Goal: Information Seeking & Learning: Find specific fact

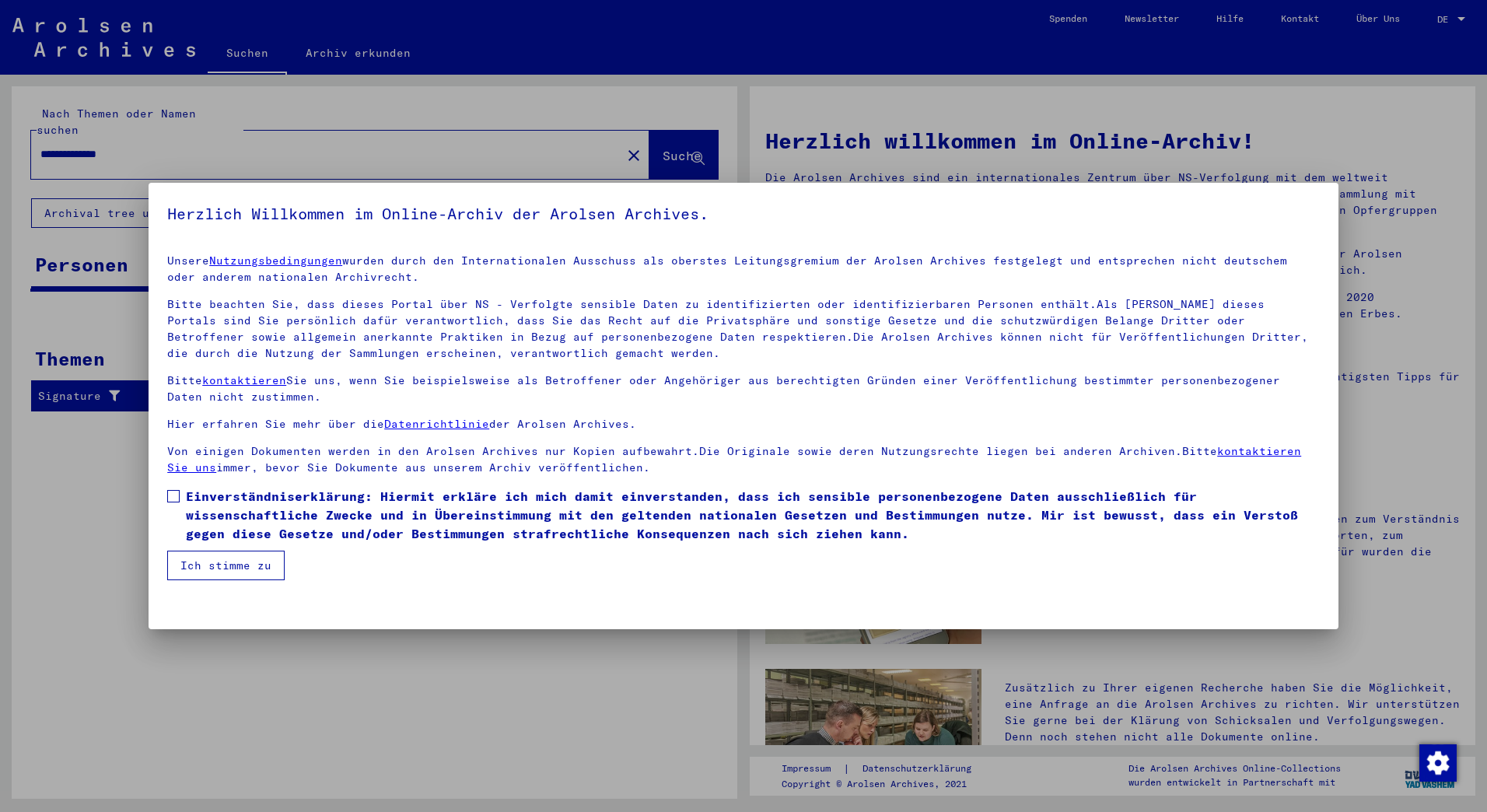
click at [170, 493] on span at bounding box center [173, 495] width 12 height 12
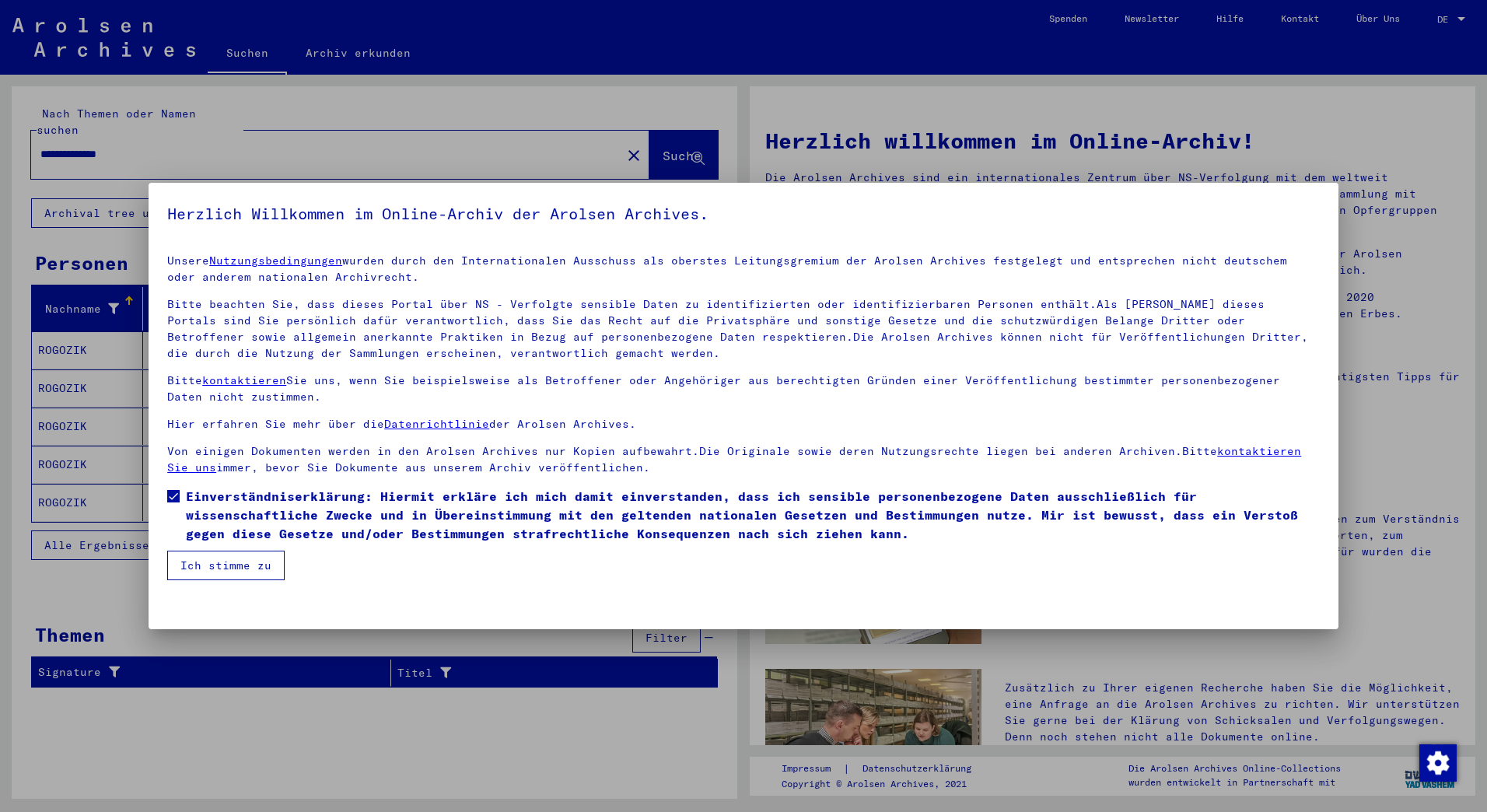
drag, startPoint x: 221, startPoint y: 570, endPoint x: 252, endPoint y: 555, distance: 34.4
click at [221, 570] on button "Ich stimme zu" at bounding box center [226, 565] width 118 height 29
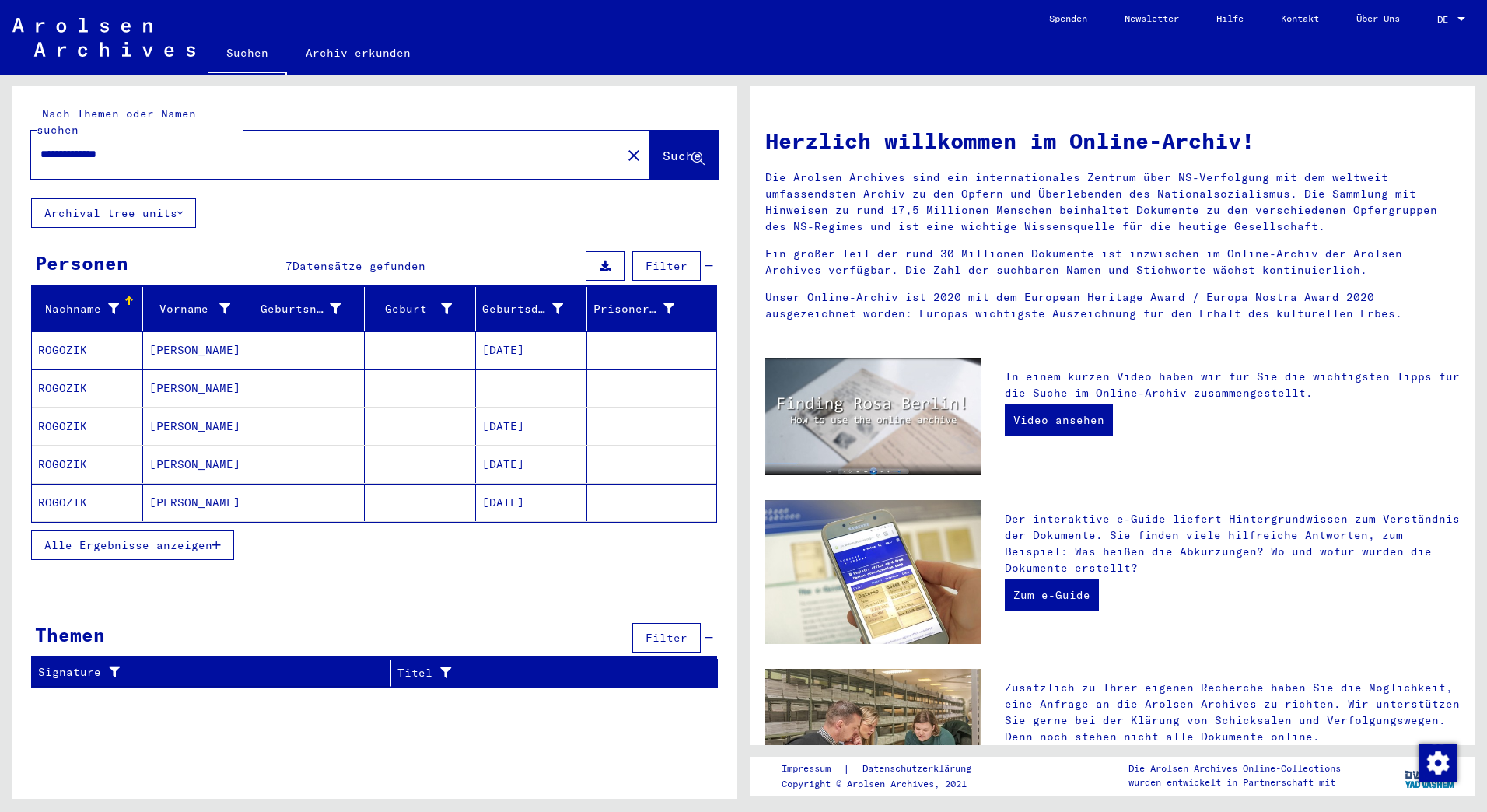
click at [183, 487] on mat-cell "[PERSON_NAME]" at bounding box center [198, 502] width 111 height 37
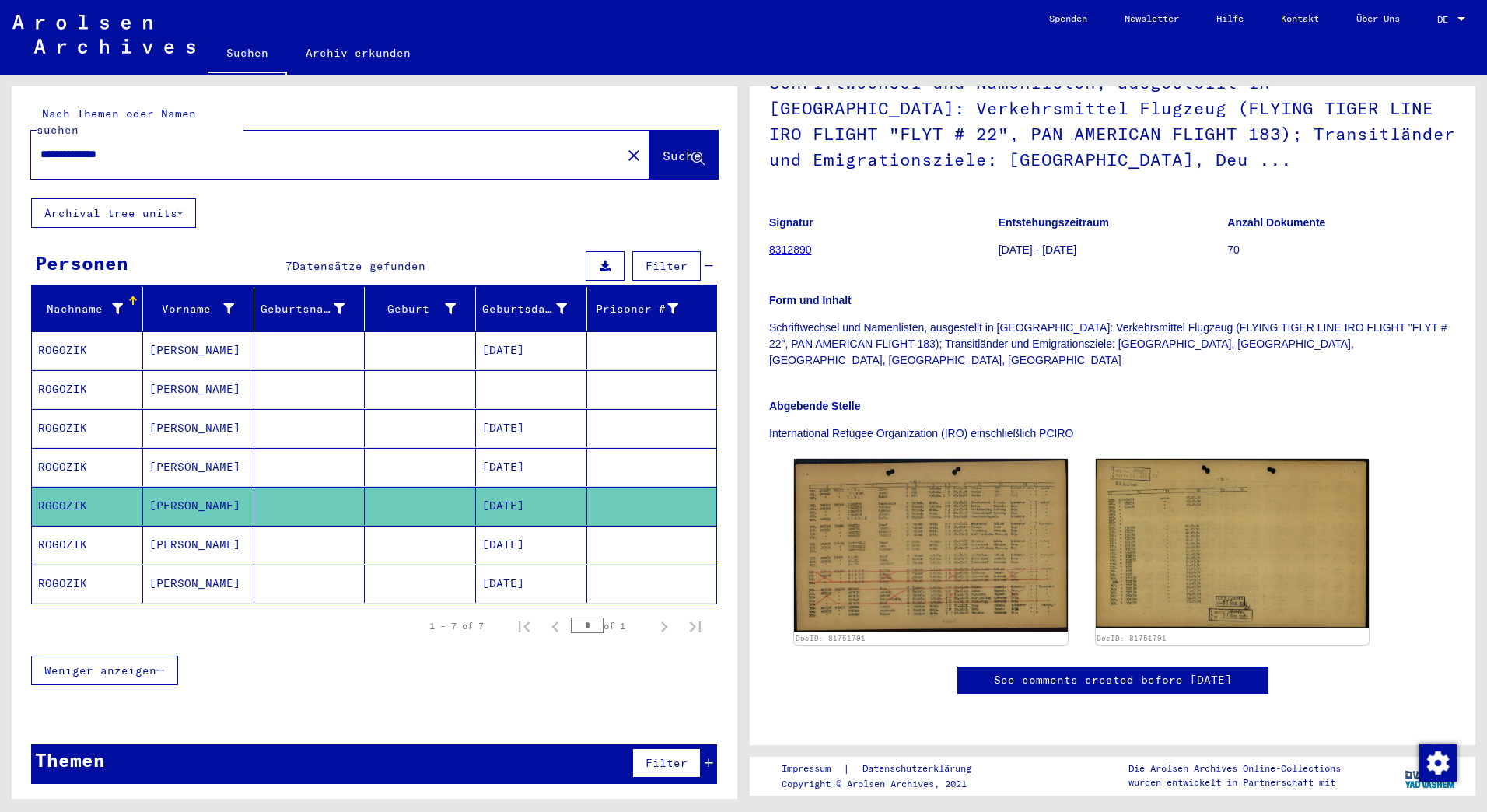
click at [81, 448] on mat-cell "ROGOZIK" at bounding box center [87, 467] width 111 height 38
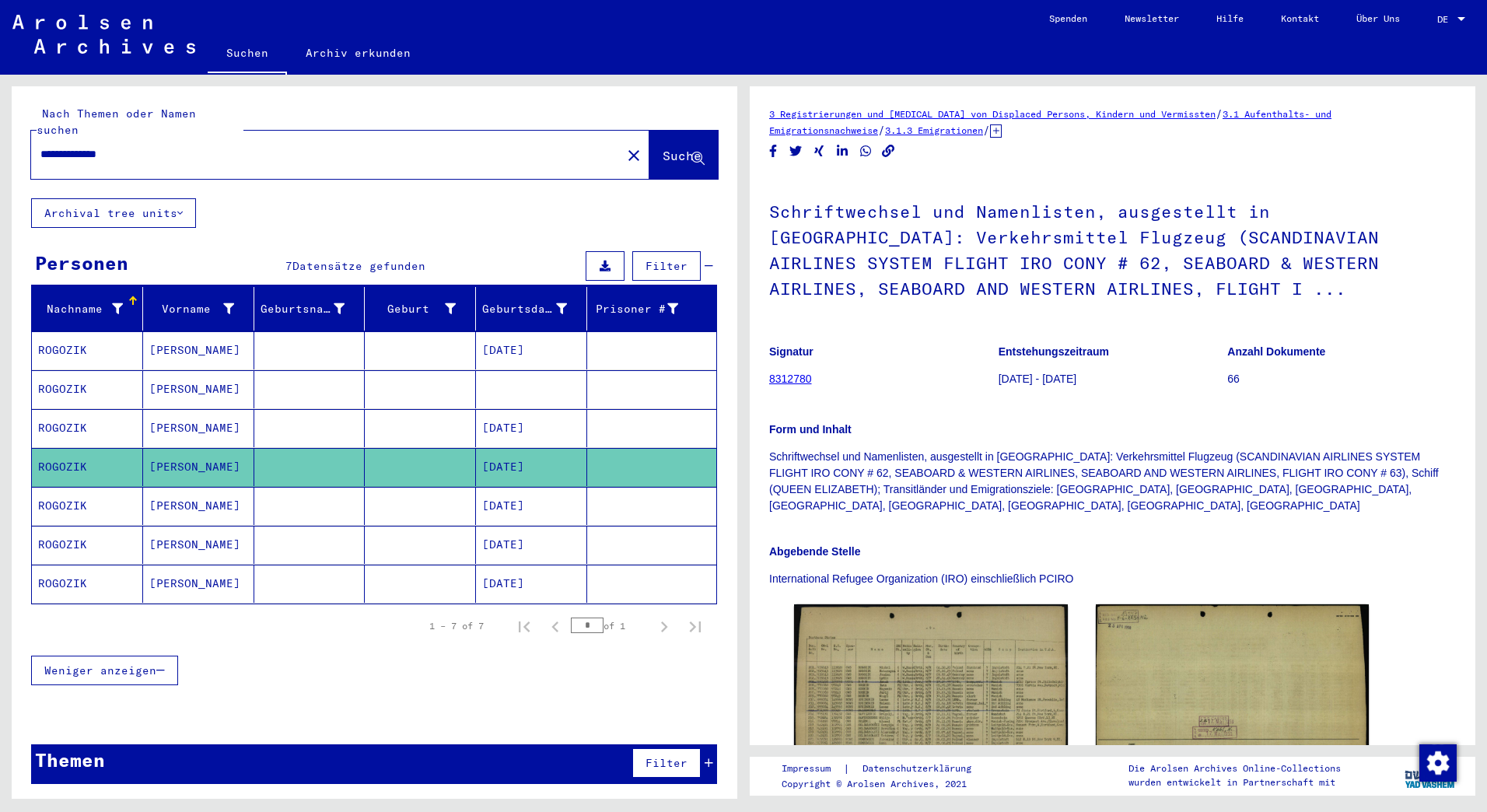
click at [801, 381] on link "8312780" at bounding box center [790, 378] width 43 height 12
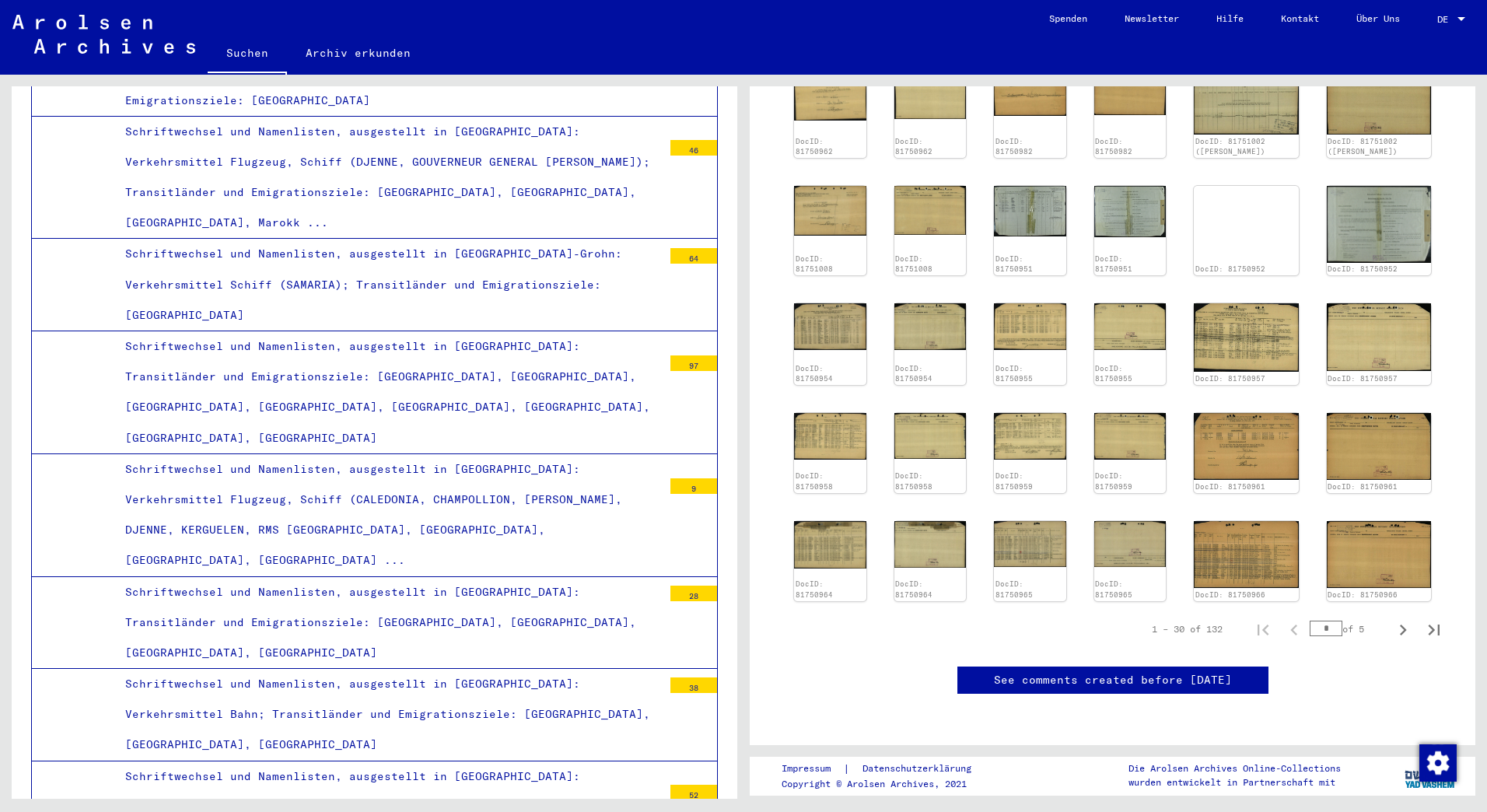
scroll to position [622, 0]
click at [1243, 184] on img at bounding box center [1246, 184] width 109 height 0
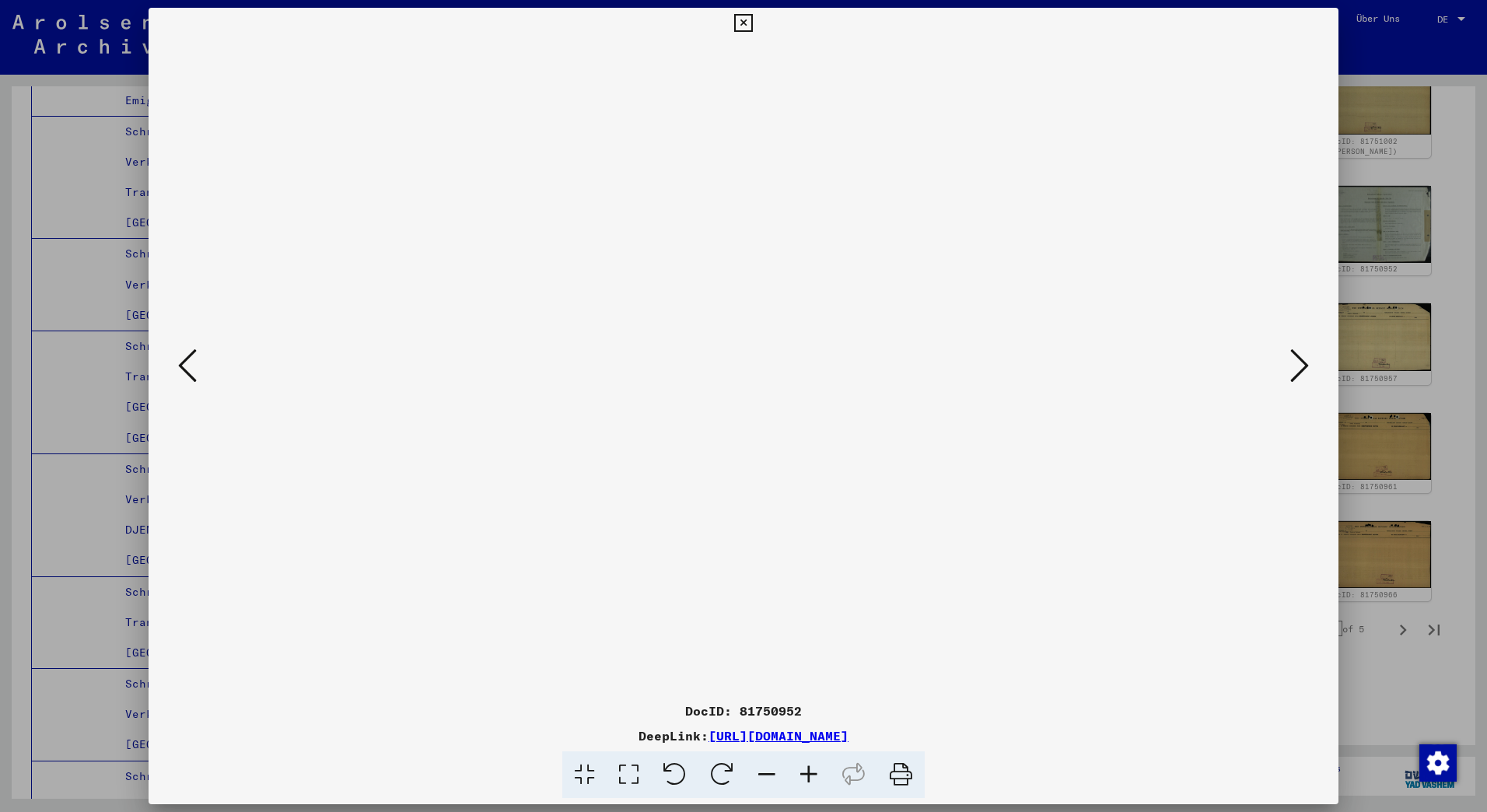
click at [1287, 357] on button at bounding box center [1299, 366] width 28 height 45
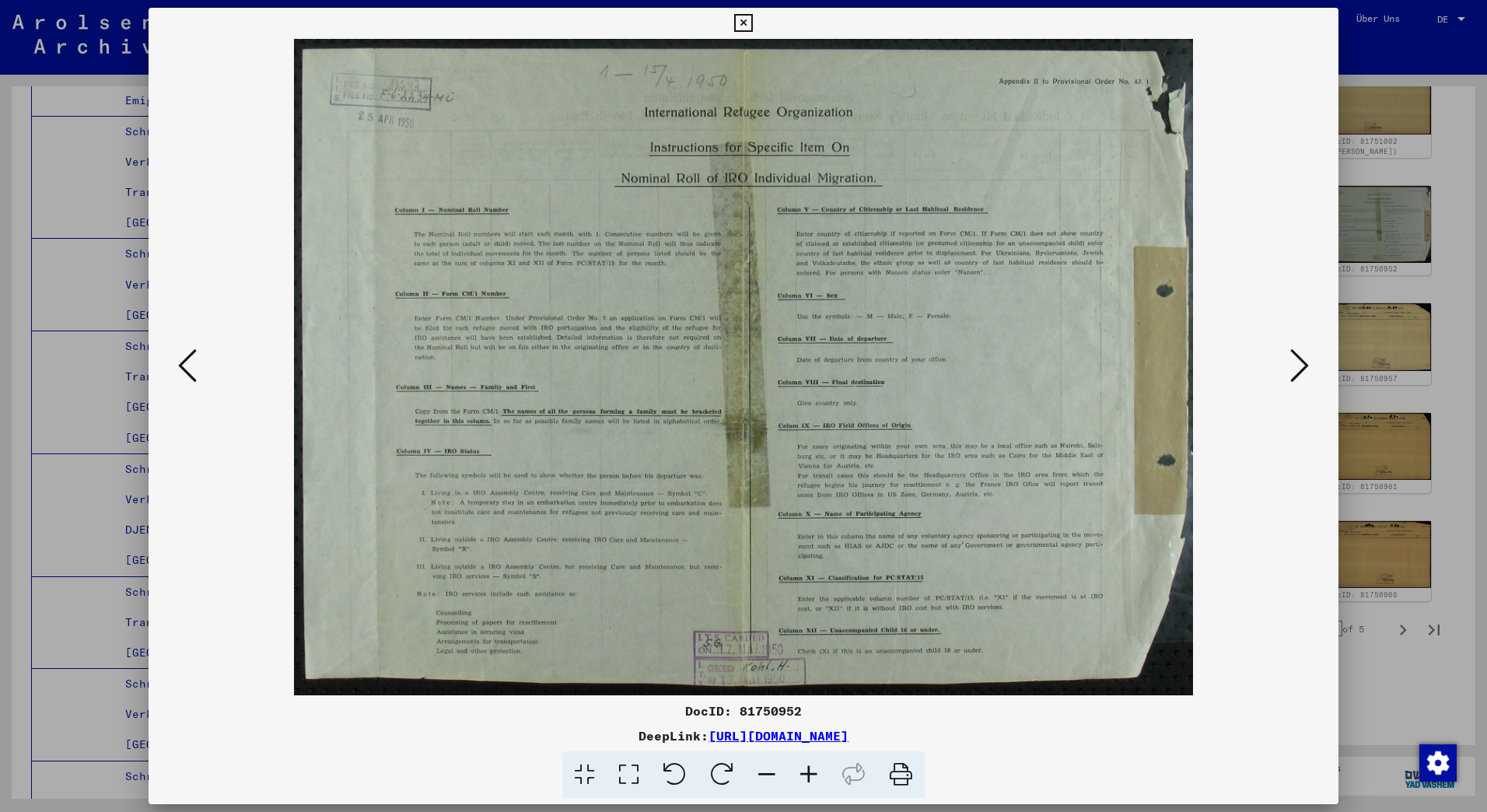
click at [1287, 356] on button at bounding box center [1299, 366] width 28 height 45
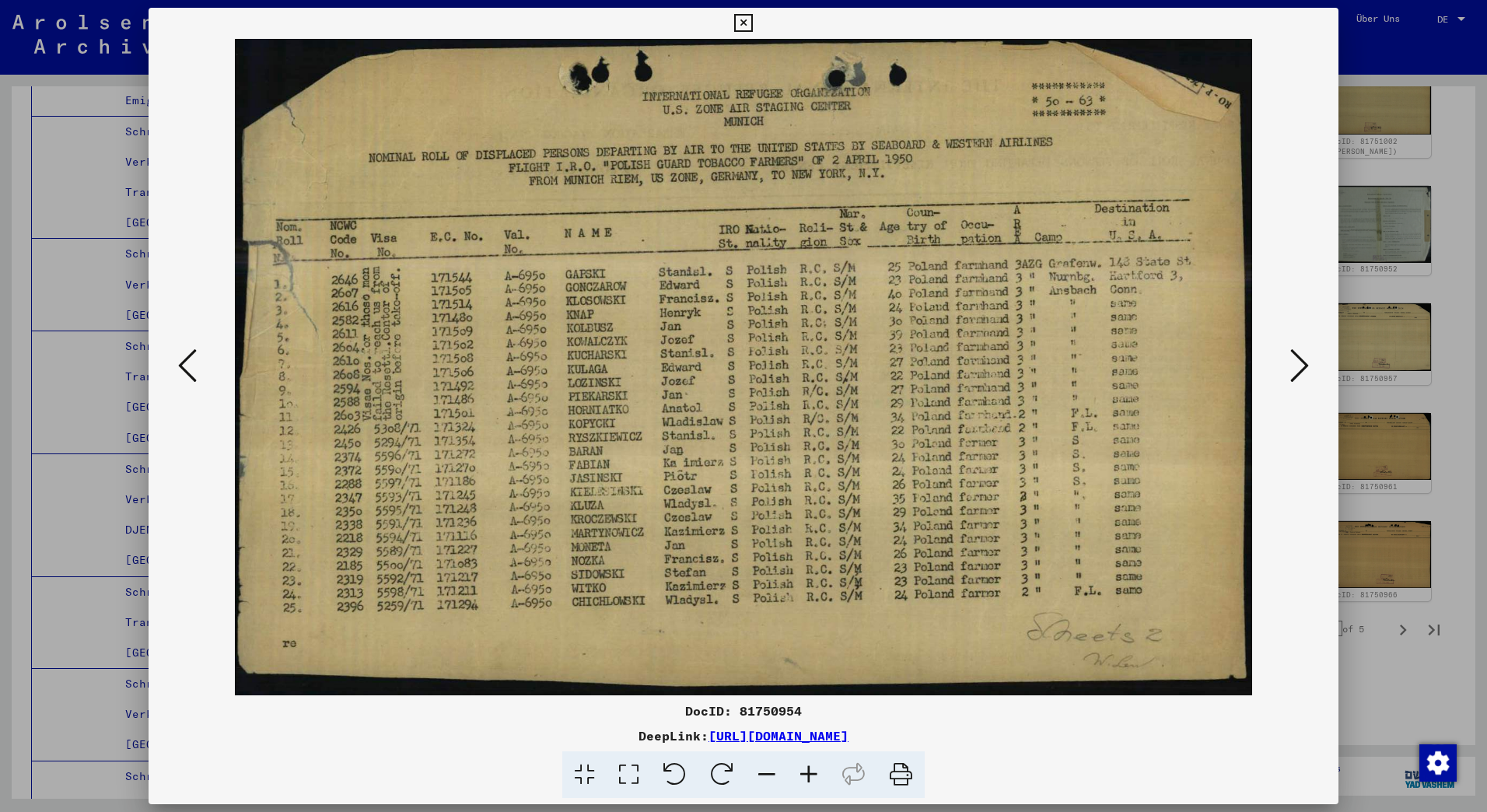
click at [1287, 356] on button at bounding box center [1299, 366] width 28 height 45
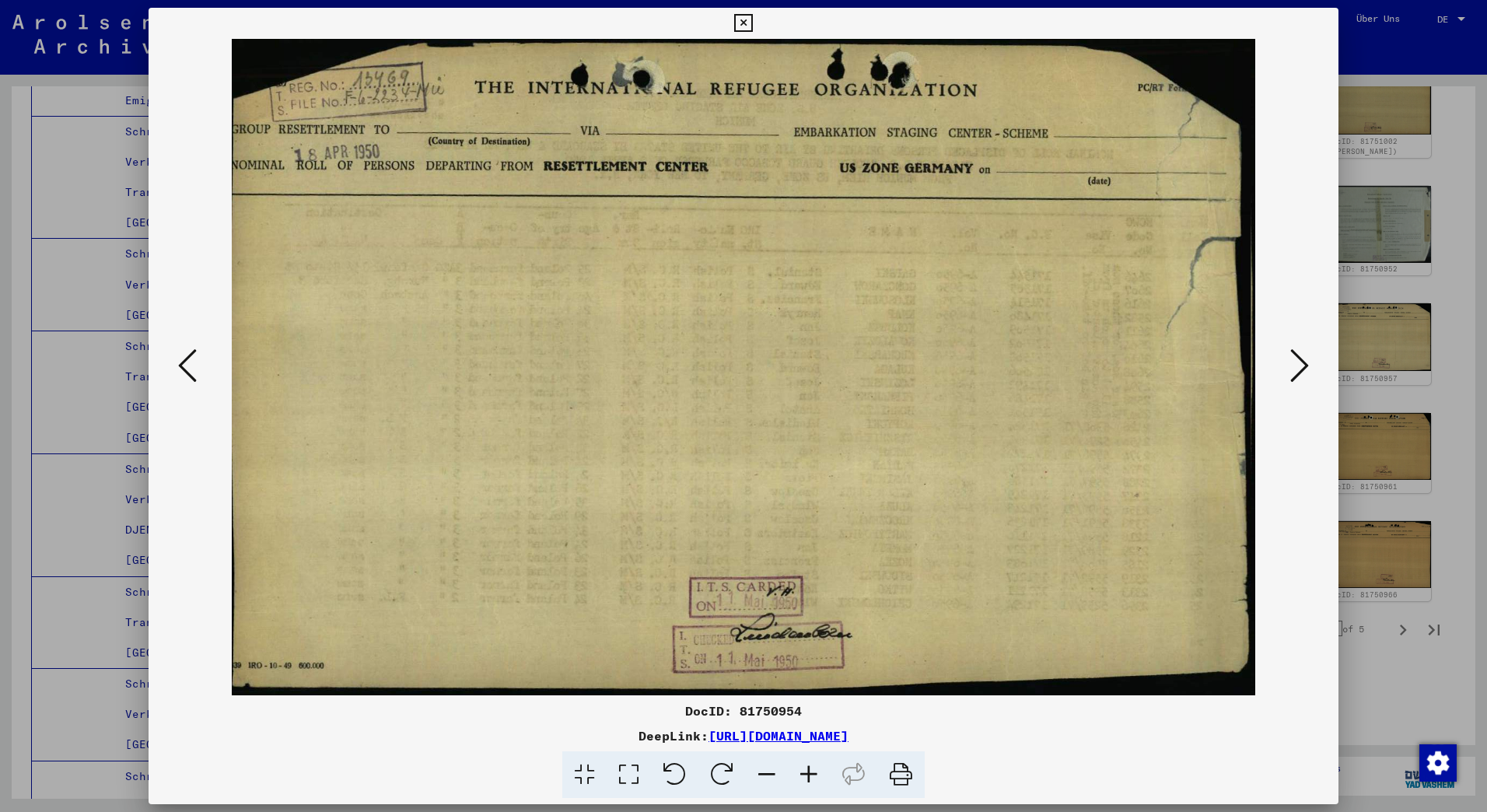
click at [1287, 356] on button at bounding box center [1299, 366] width 28 height 45
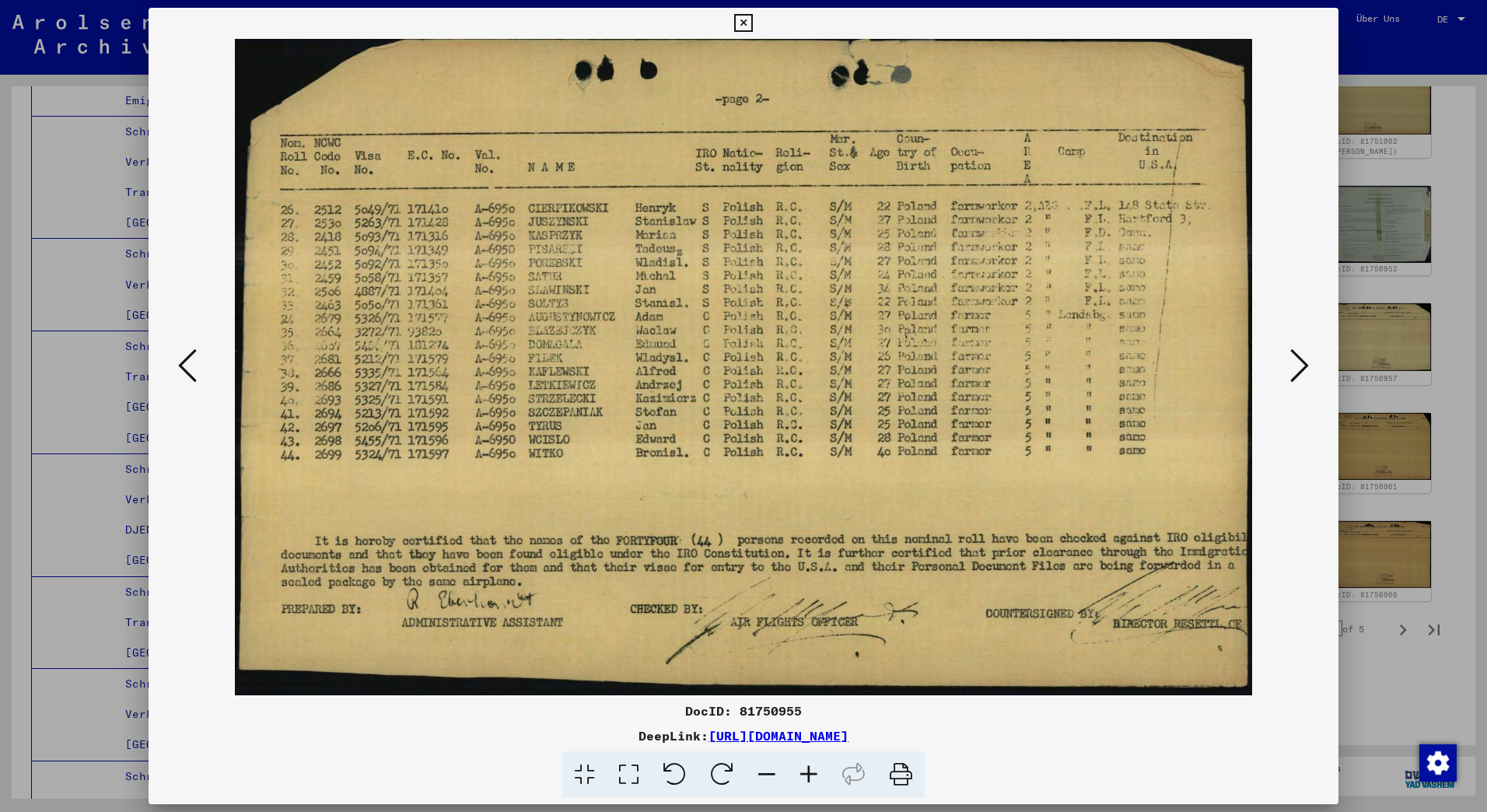
click at [1287, 356] on button at bounding box center [1299, 366] width 28 height 45
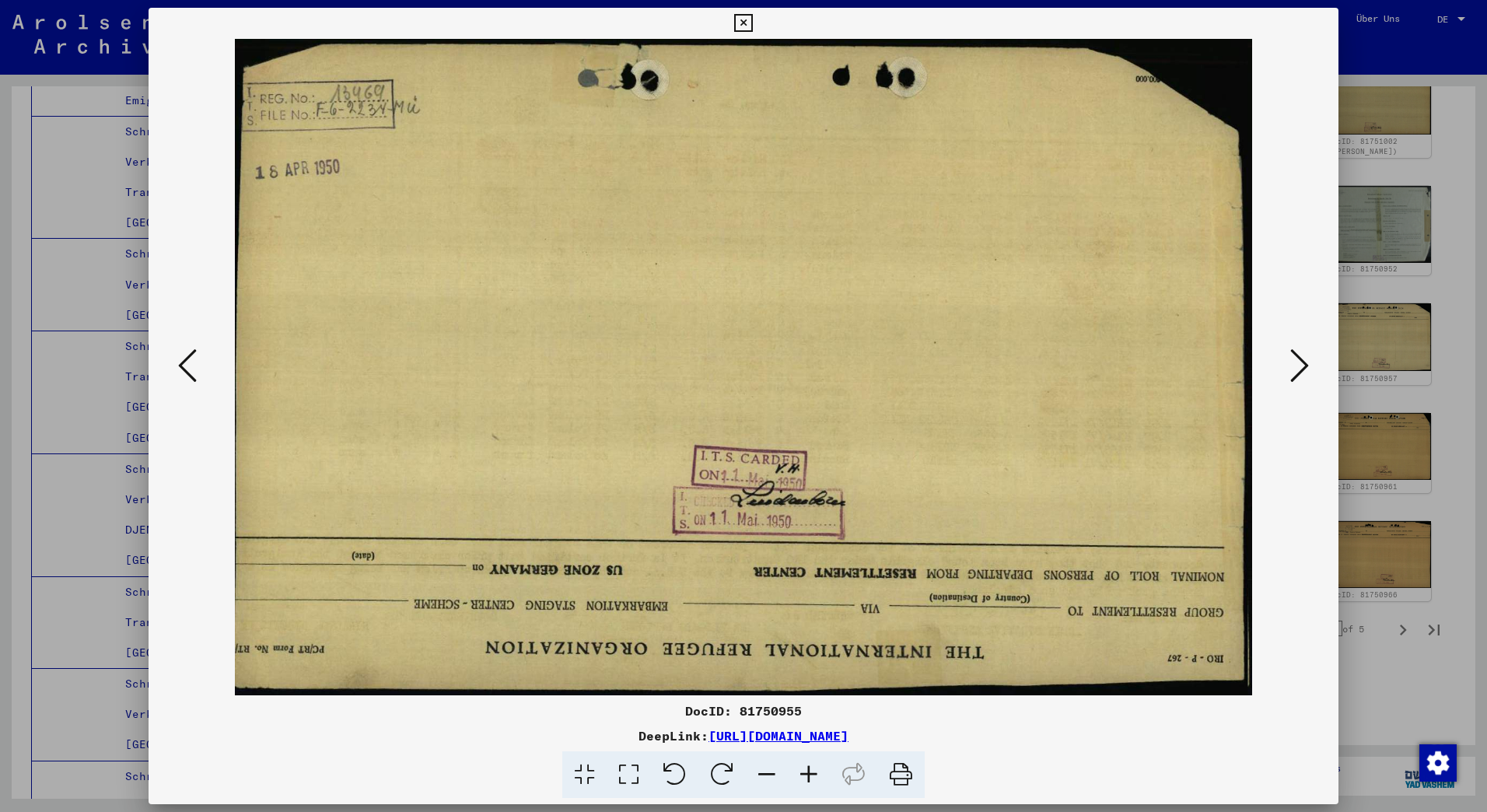
click at [1287, 356] on button at bounding box center [1299, 366] width 28 height 45
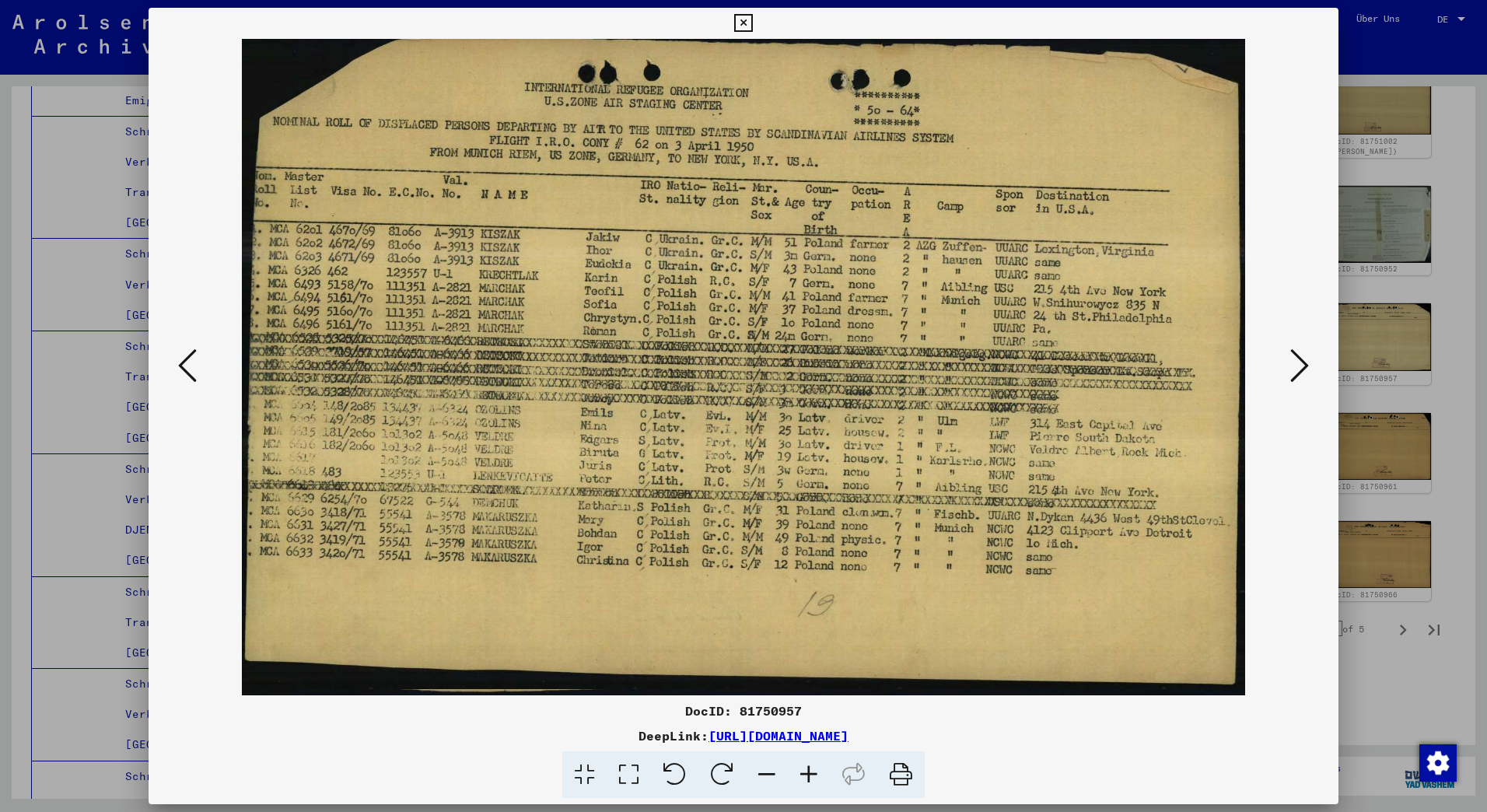
click at [1287, 356] on button at bounding box center [1299, 366] width 28 height 45
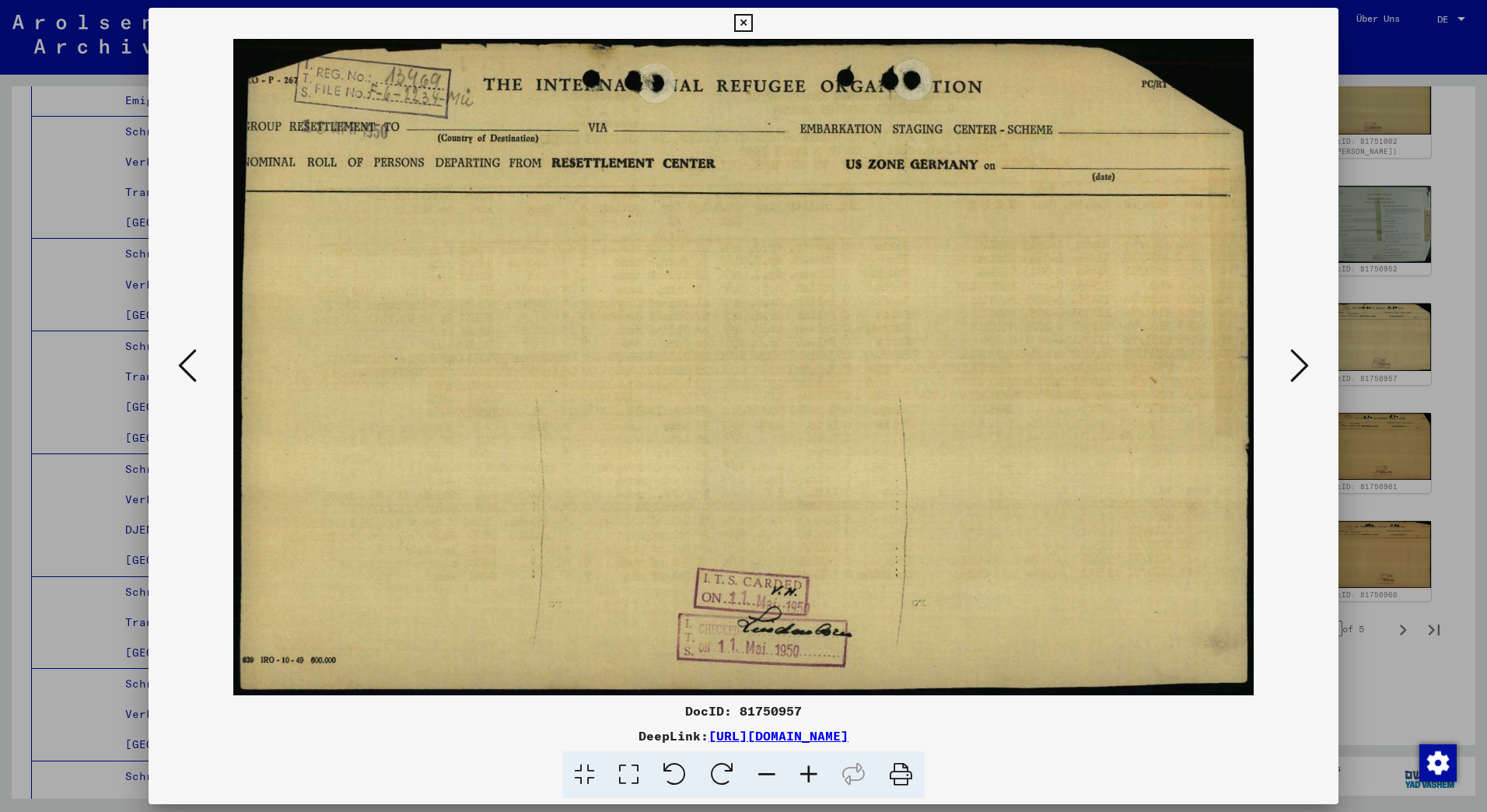
click at [1287, 356] on button at bounding box center [1299, 366] width 28 height 45
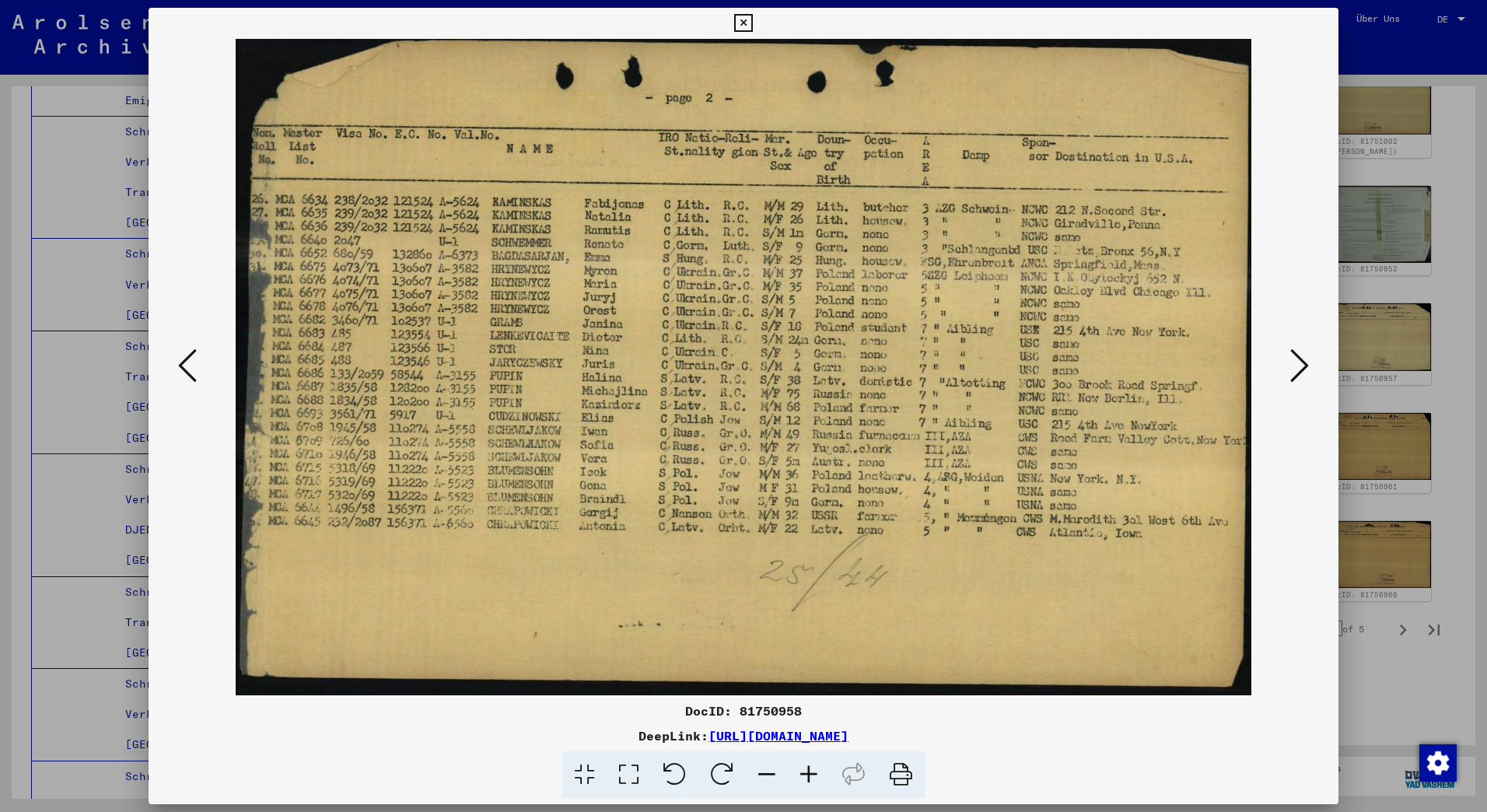
click at [1287, 356] on button at bounding box center [1299, 366] width 28 height 45
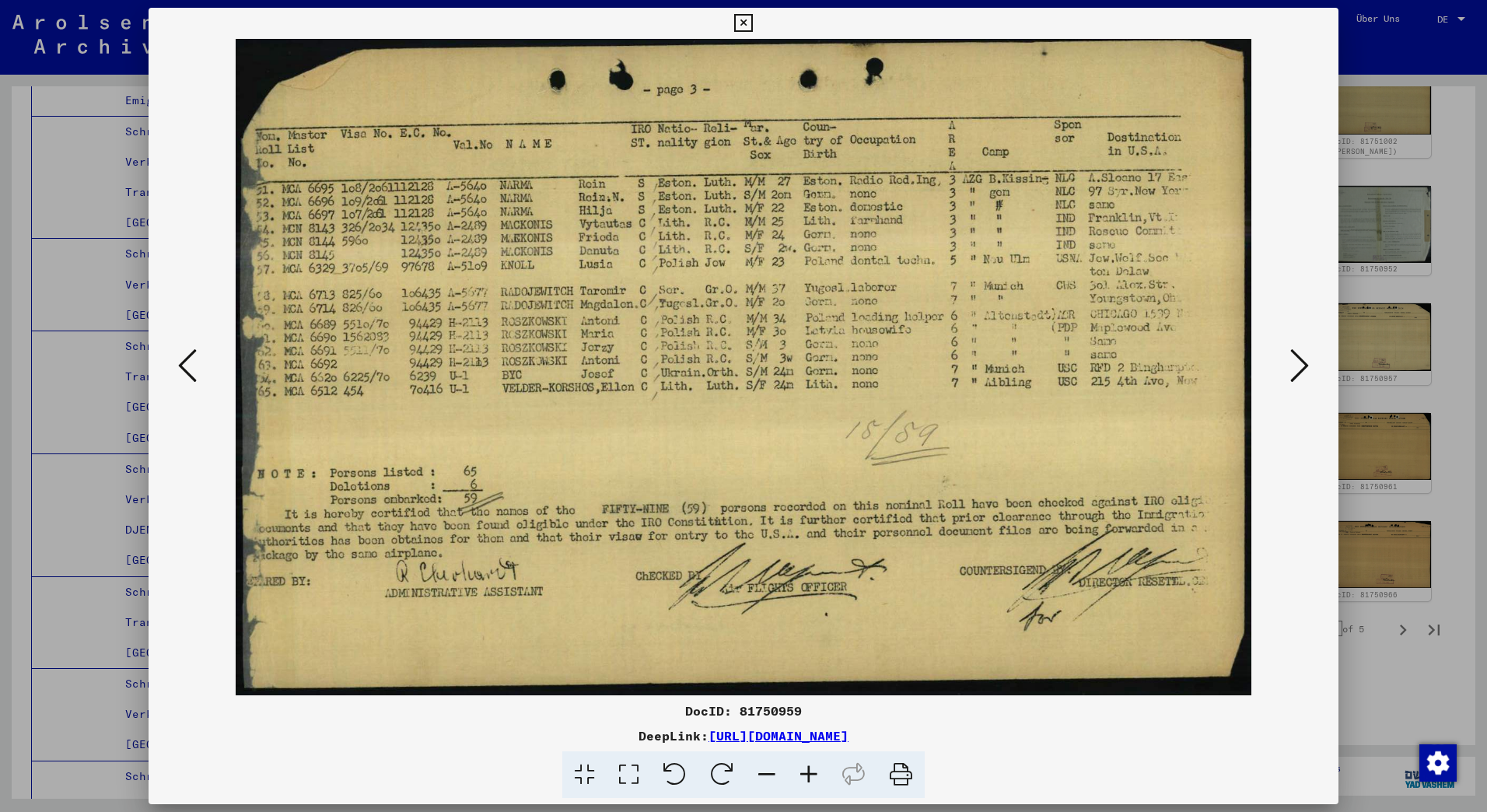
click at [1287, 356] on button at bounding box center [1299, 366] width 28 height 45
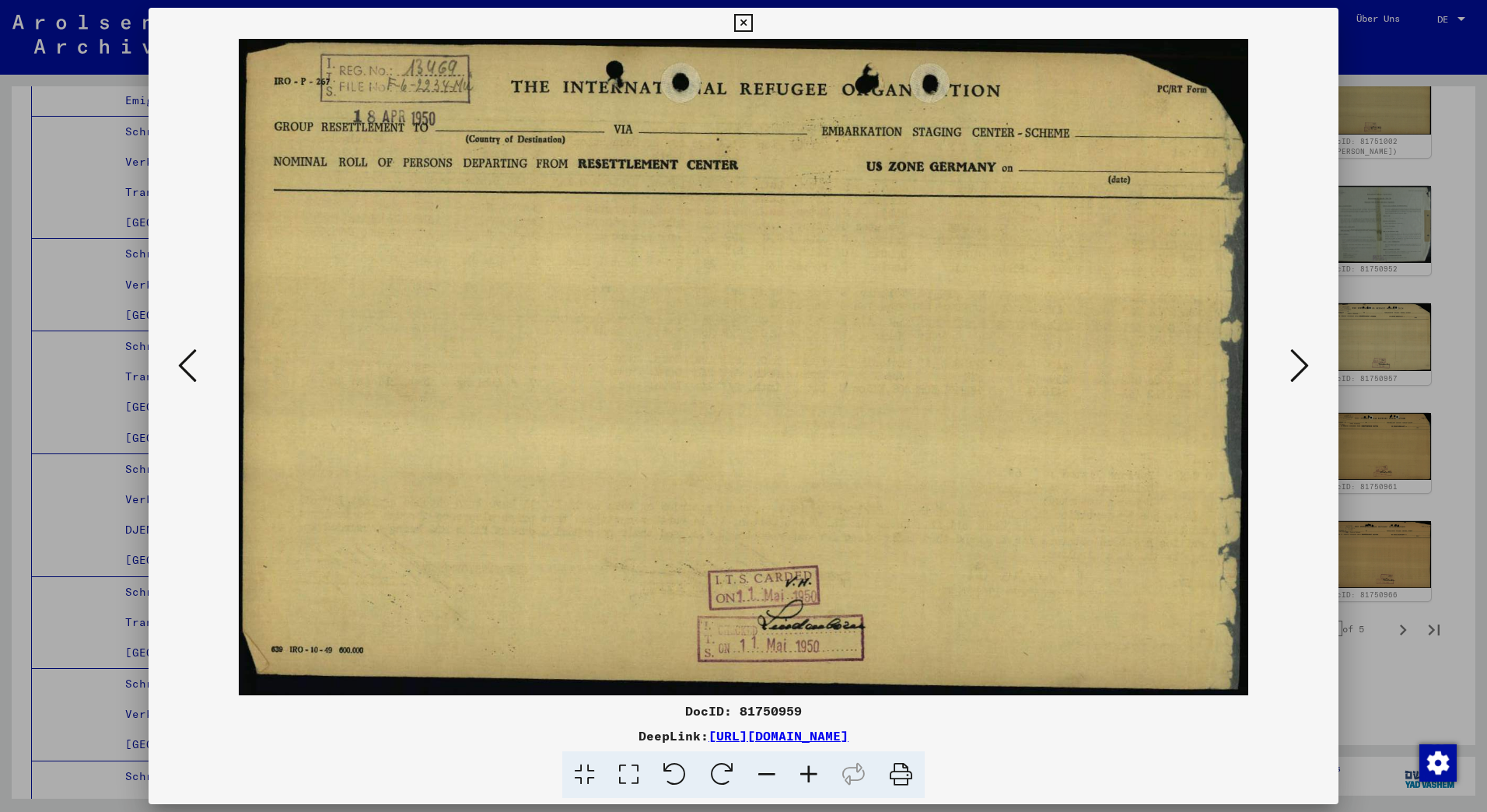
click at [1287, 356] on button at bounding box center [1299, 366] width 28 height 45
